Goal: Task Accomplishment & Management: Manage account settings

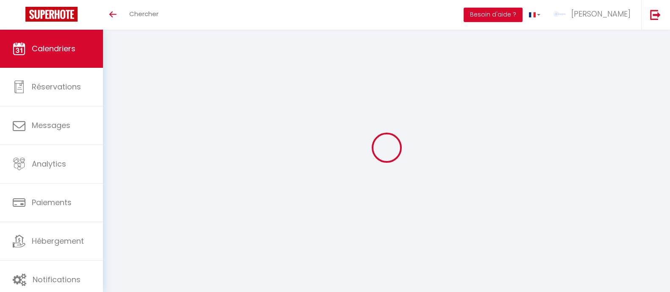
select select
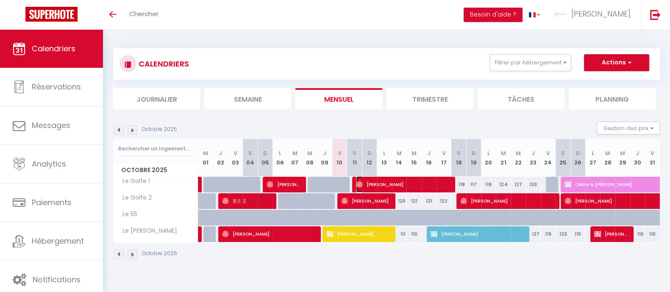
click at [387, 183] on span "[PERSON_NAME]" at bounding box center [403, 184] width 94 height 16
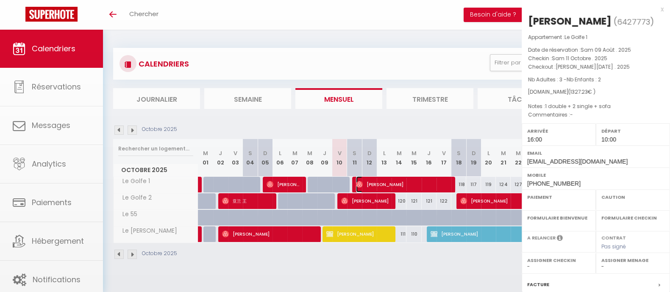
select select "OK"
select select "1"
select select "0"
select select "1"
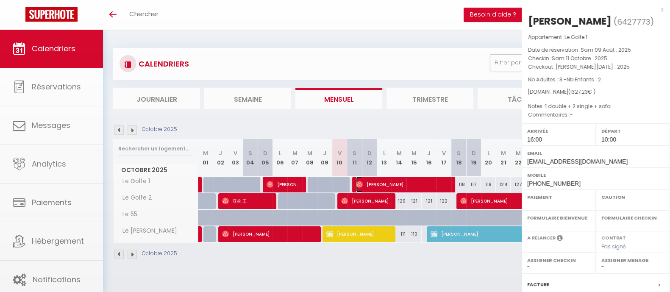
select select
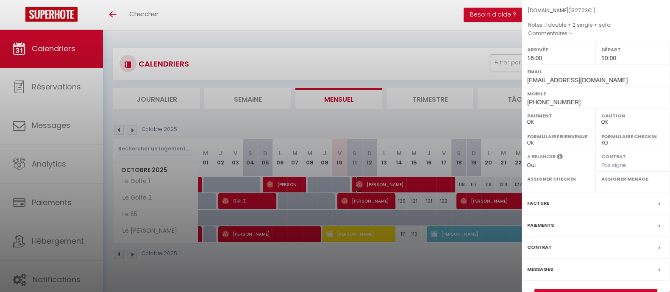
scroll to position [106, 0]
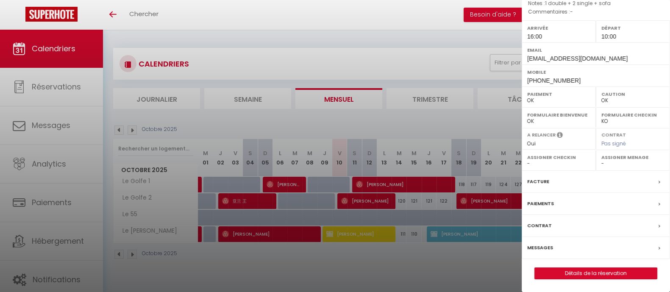
click at [543, 252] on label "Messages" at bounding box center [540, 247] width 26 height 9
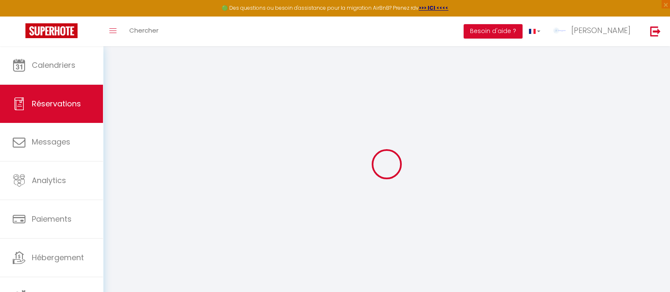
select select
checkbox input "false"
select select
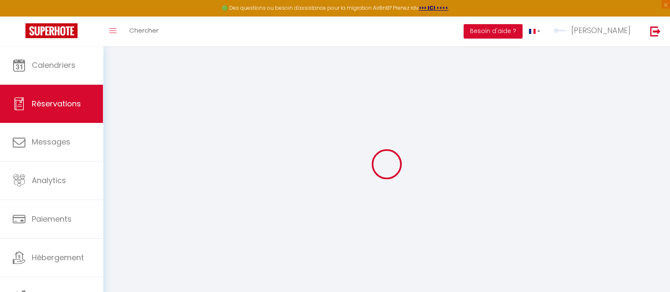
checkbox input "false"
type requirements0 "1 double + 2 single + sofa"
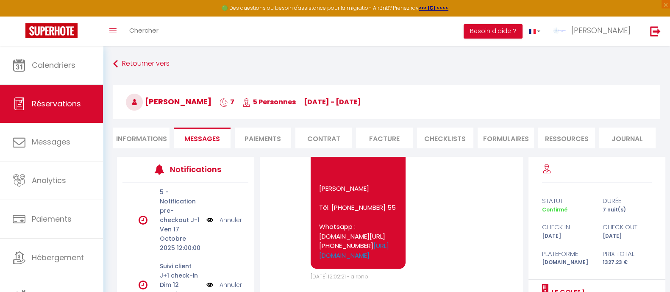
click at [131, 134] on li "Informations" at bounding box center [141, 138] width 56 height 21
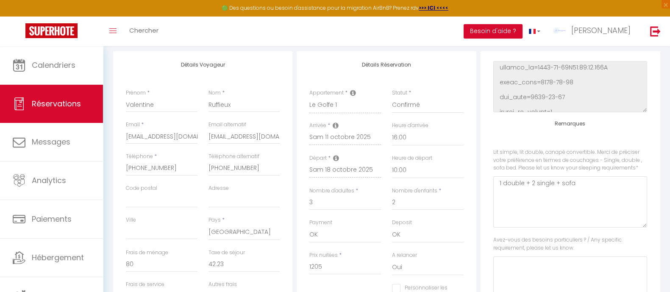
scroll to position [150, 0]
checkbox input "false"
